Goal: Transaction & Acquisition: Register for event/course

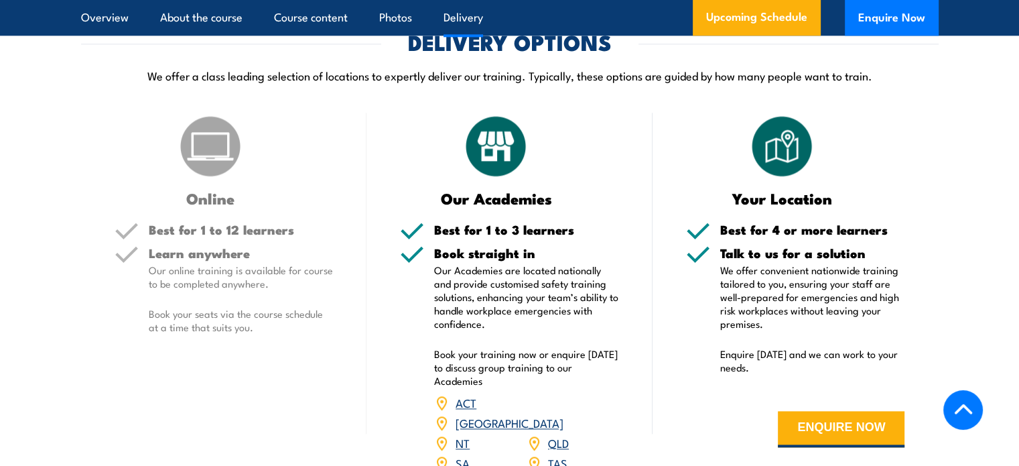
scroll to position [1877, 0]
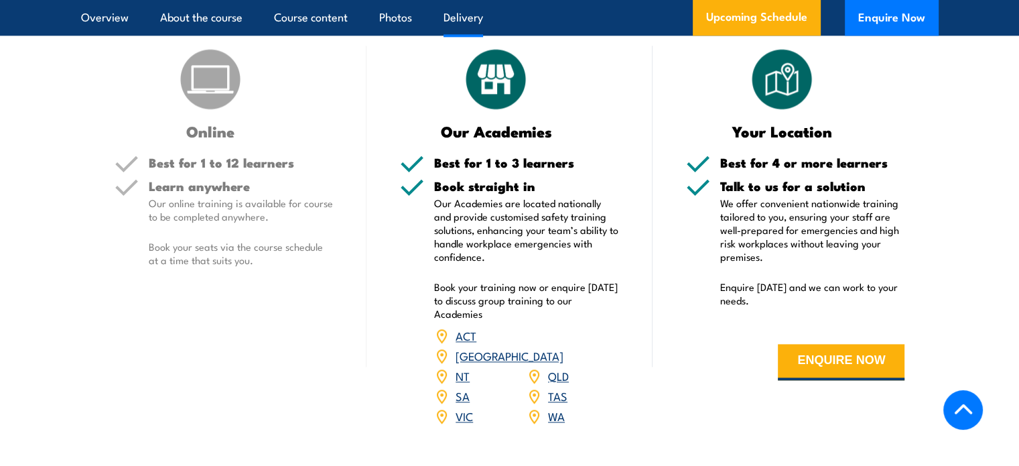
click at [560, 355] on link "[GEOGRAPHIC_DATA]" at bounding box center [510, 355] width 108 height 16
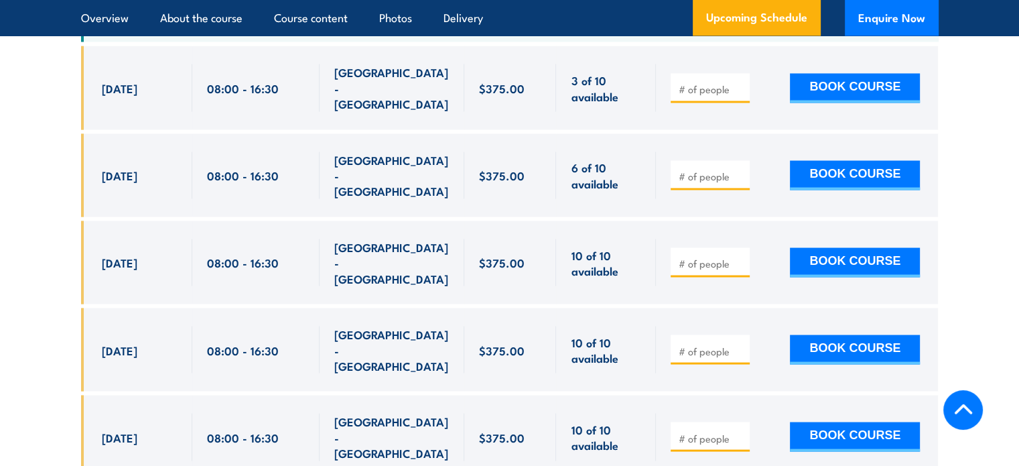
scroll to position [2507, 0]
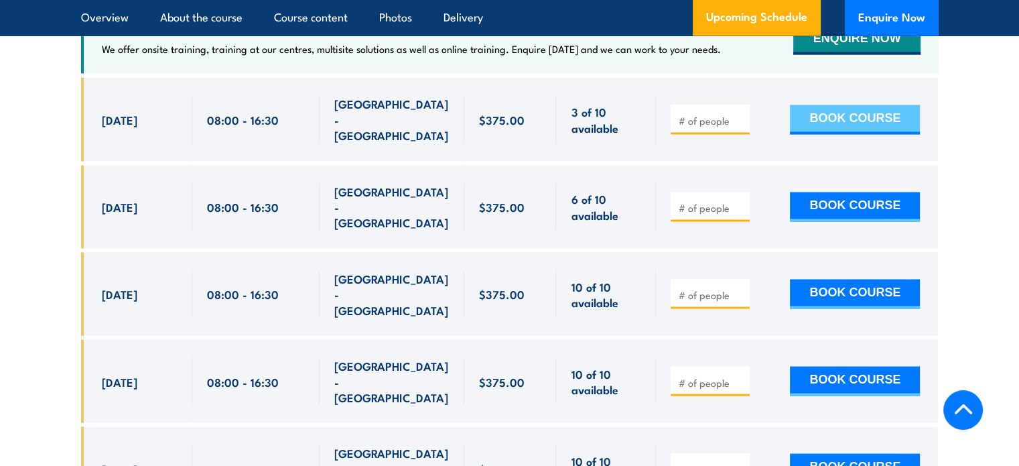
click at [858, 105] on button "BOOK COURSE" at bounding box center [855, 119] width 130 height 29
type input "1"
click at [743, 113] on input "1" at bounding box center [711, 119] width 67 height 13
click at [850, 105] on button "BOOK COURSE" at bounding box center [855, 119] width 130 height 29
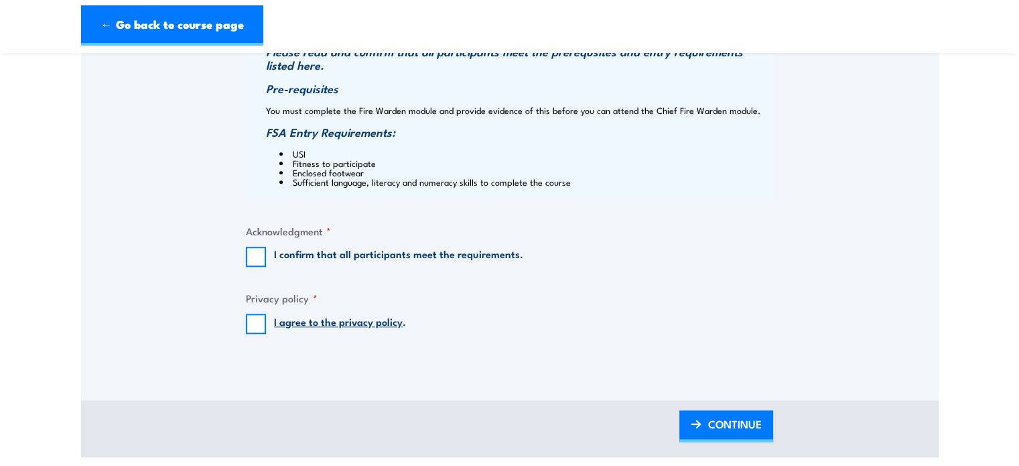
scroll to position [1273, 0]
